Goal: Answer question/provide support: Share knowledge or assist other users

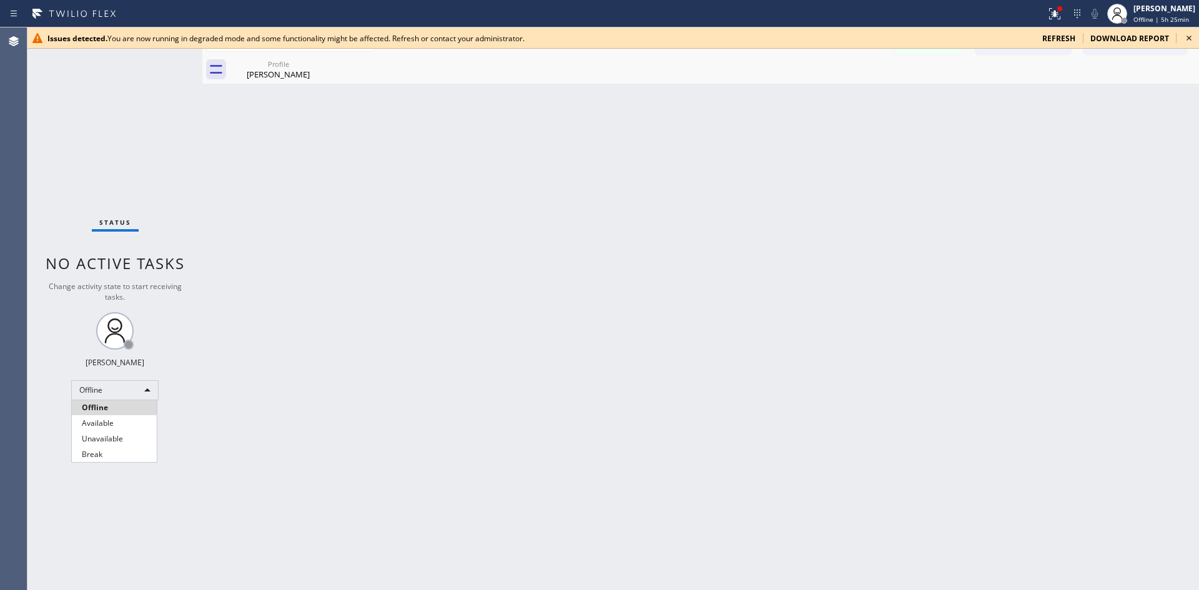
click at [125, 422] on li "Available" at bounding box center [114, 423] width 85 height 15
click at [1055, 39] on span "refresh" at bounding box center [1058, 38] width 33 height 11
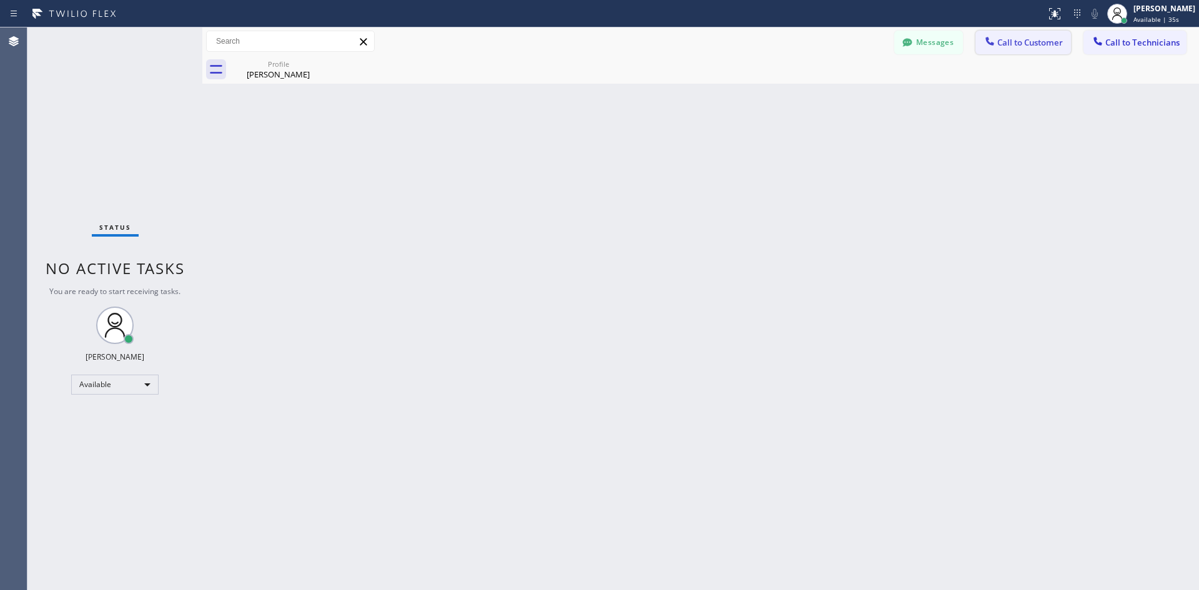
click at [1064, 36] on button "Call to Customer" at bounding box center [1024, 43] width 96 height 24
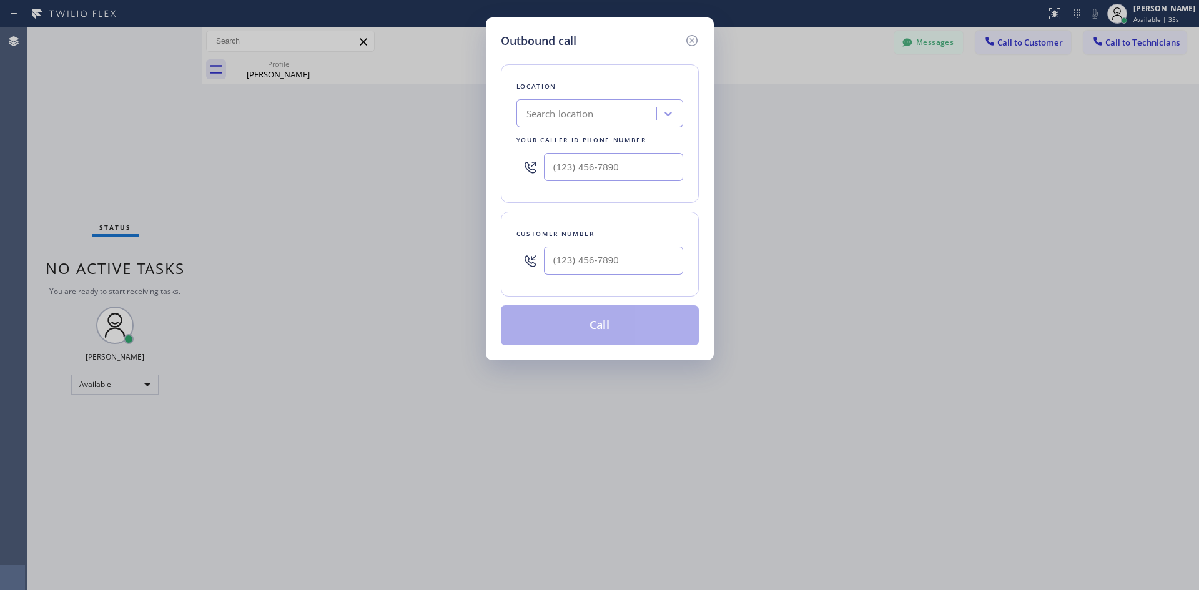
click at [568, 113] on div "Search location" at bounding box center [559, 114] width 67 height 14
paste input "Local Trusted Electricians Cypress"
type input "Local Trusted Electricians Cypress"
click at [594, 141] on div "Local Trusted Electricians Cypress" at bounding box center [599, 140] width 167 height 22
type input "[PHONE_NUMBER]"
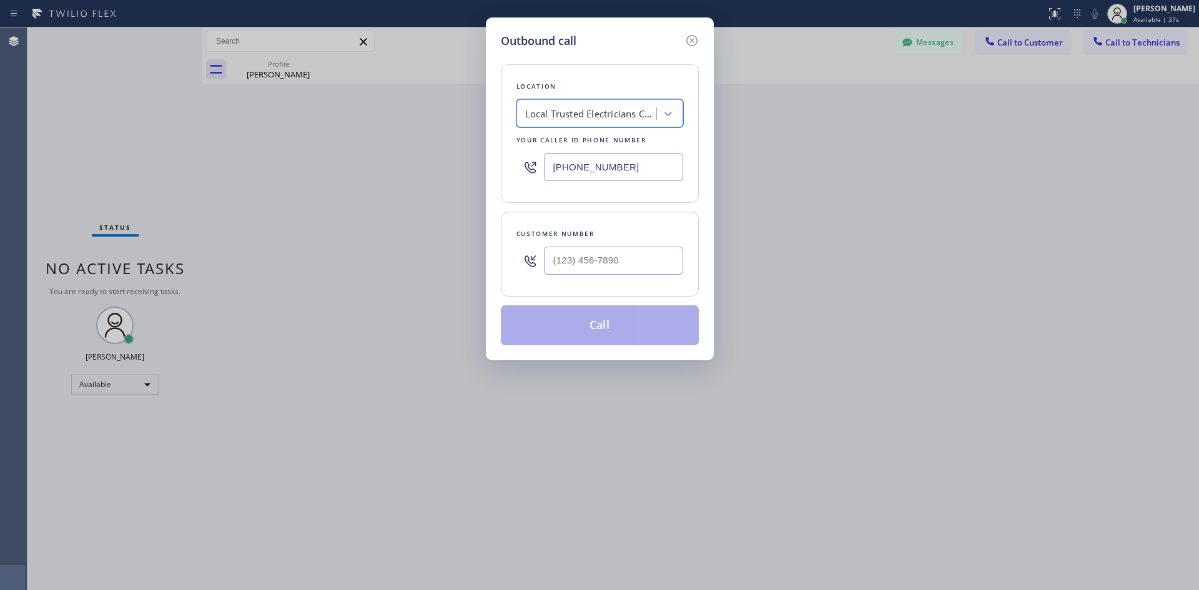
scroll to position [0, 1]
type input "(___) ___-____"
drag, startPoint x: 615, startPoint y: 268, endPoint x: 668, endPoint y: 307, distance: 66.1
click at [615, 270] on input "(___) ___-____" at bounding box center [613, 261] width 139 height 28
type input "(___) ___-____"
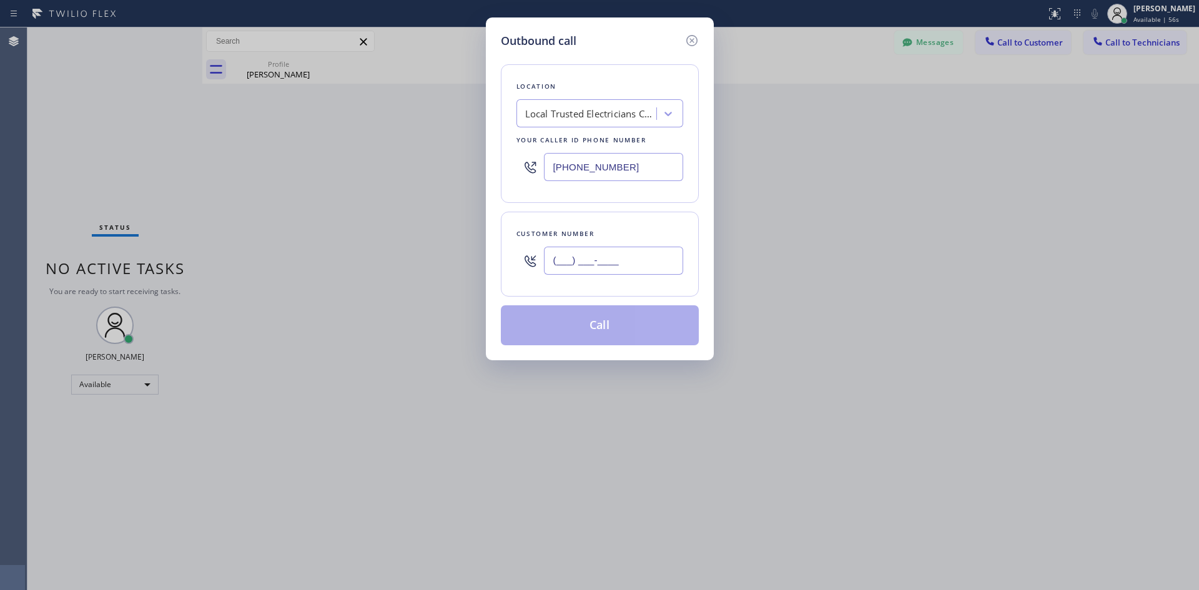
paste input "714) 655-1015"
type input "[PHONE_NUMBER]"
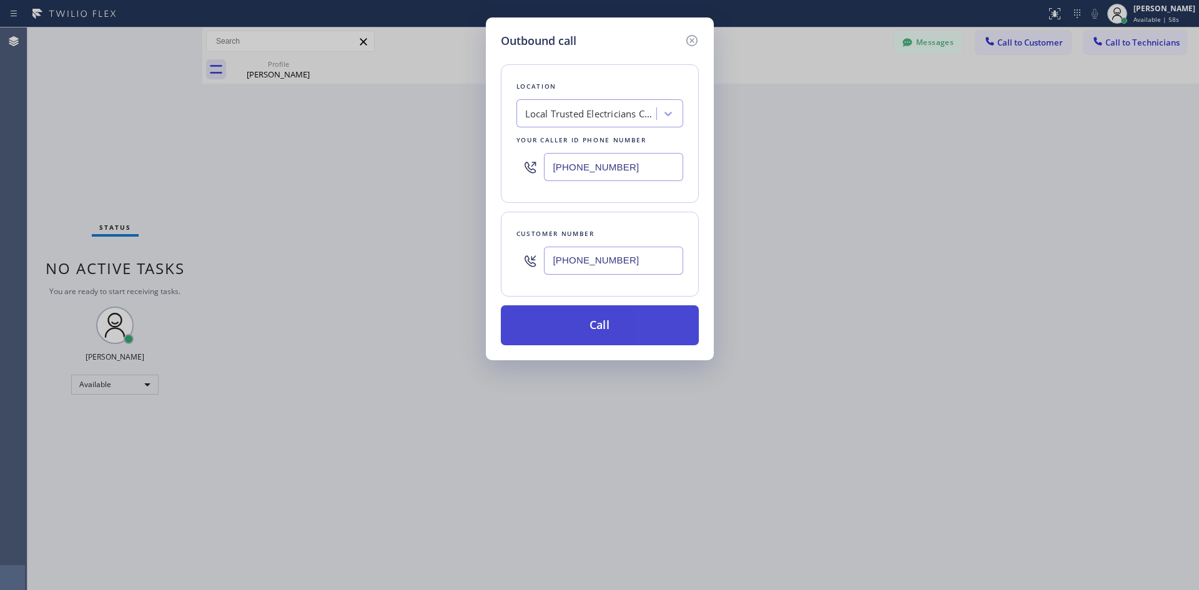
click at [606, 326] on button "Call" at bounding box center [600, 325] width 198 height 40
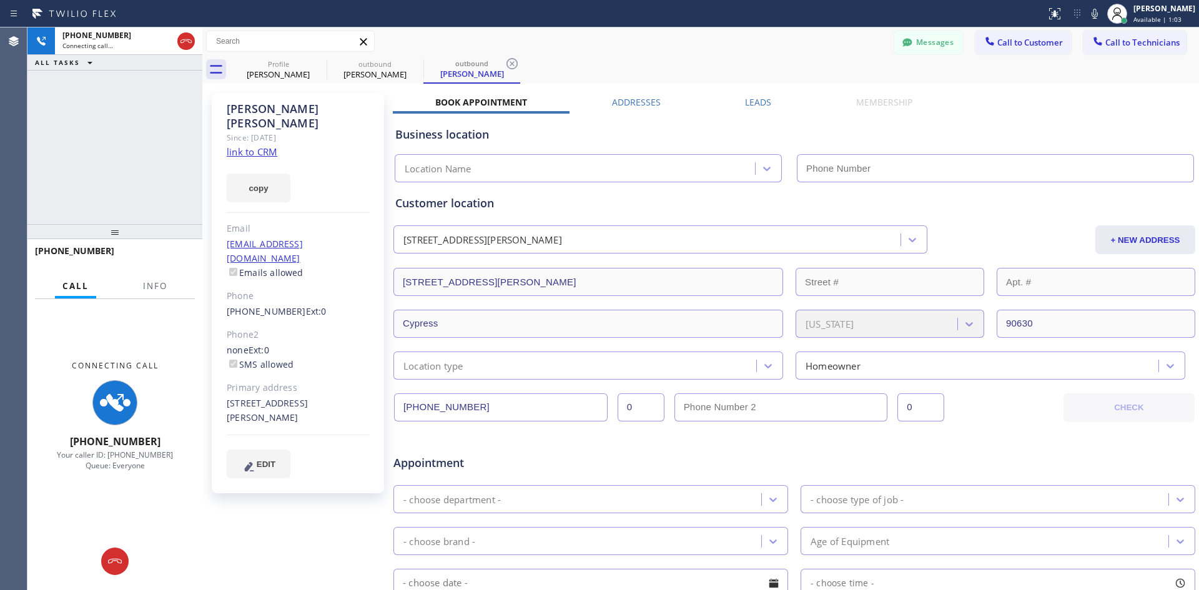
type input "[PHONE_NUMBER]"
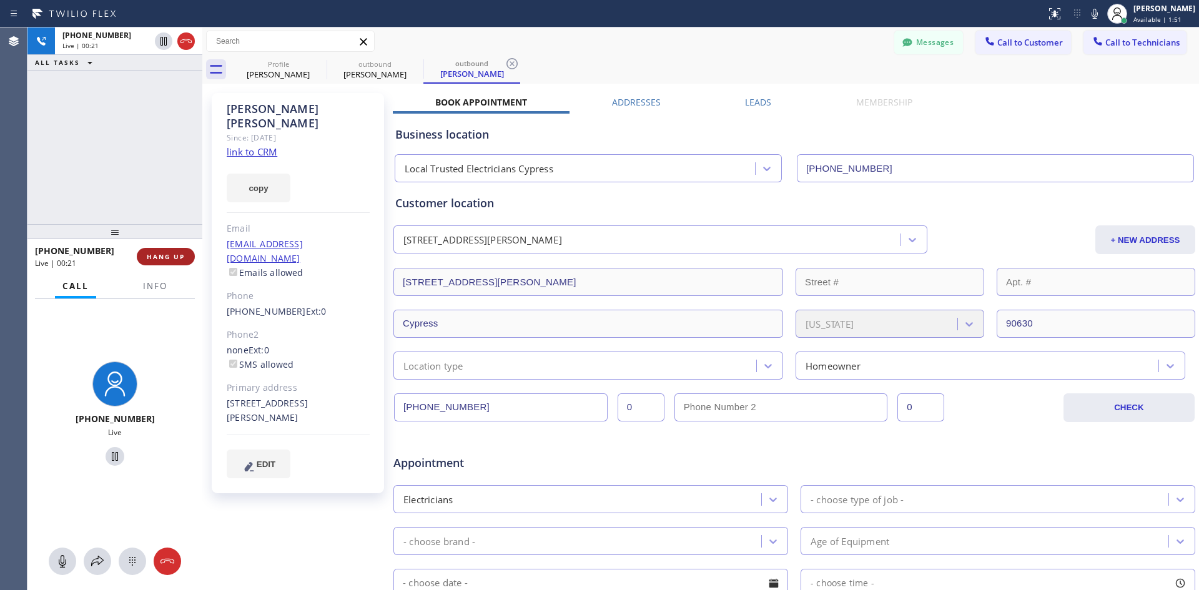
drag, startPoint x: 156, startPoint y: 256, endPoint x: 164, endPoint y: 250, distance: 9.9
click at [156, 256] on span "HANG UP" at bounding box center [166, 256] width 38 height 9
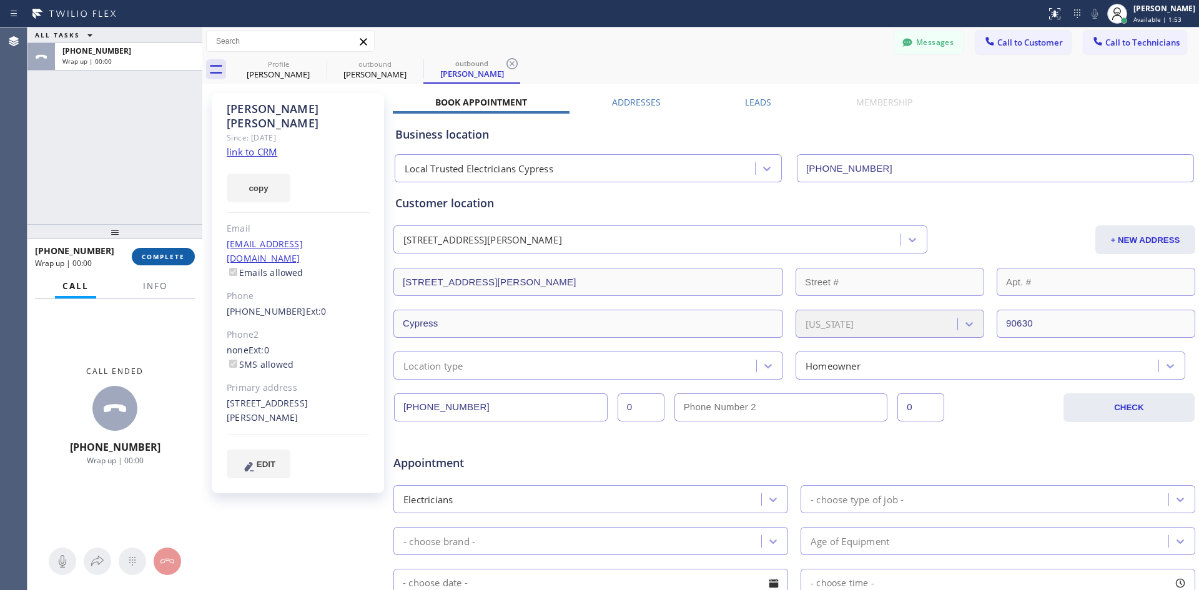
click at [166, 257] on span "COMPLETE" at bounding box center [163, 256] width 43 height 9
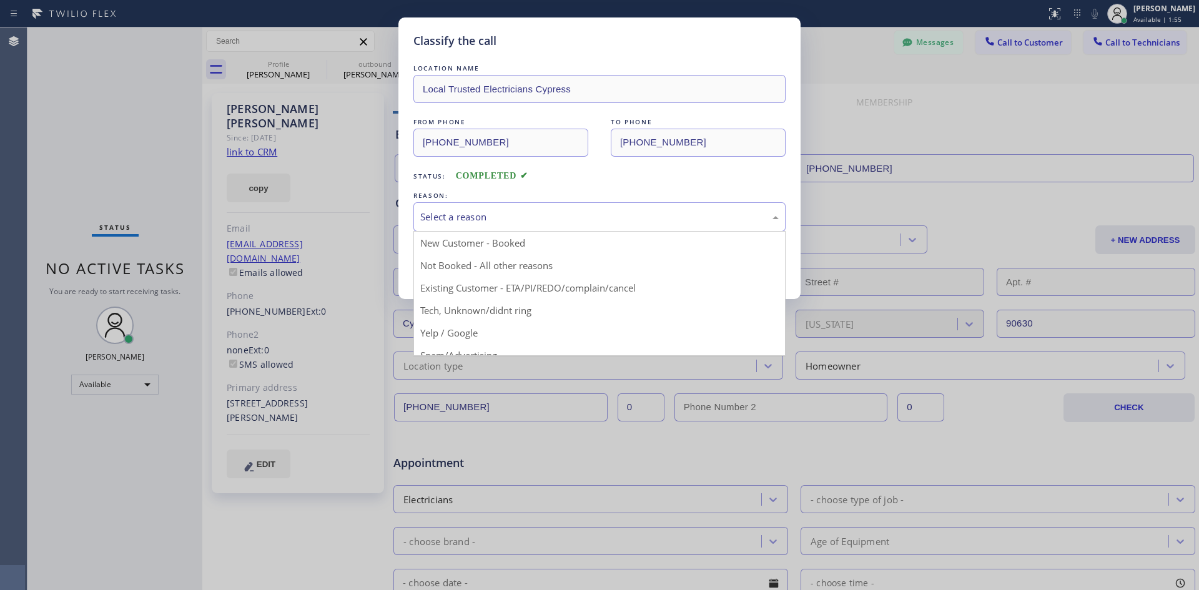
click at [489, 218] on div "Select a reason" at bounding box center [599, 217] width 358 height 14
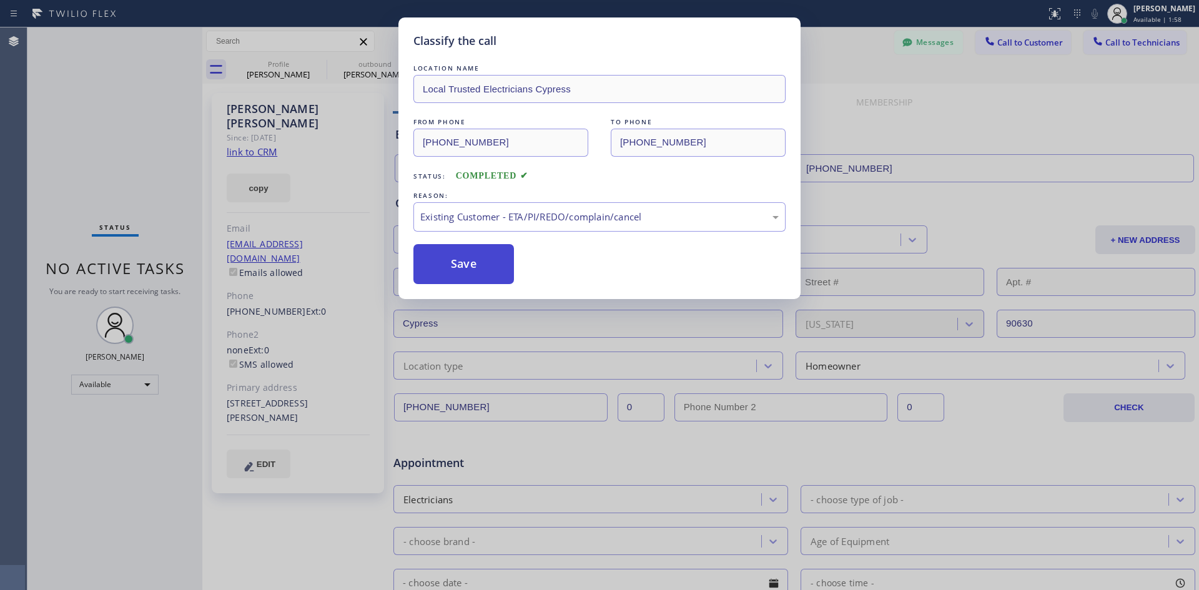
click at [449, 262] on button "Save" at bounding box center [463, 264] width 101 height 40
